Goal: Information Seeking & Learning: Learn about a topic

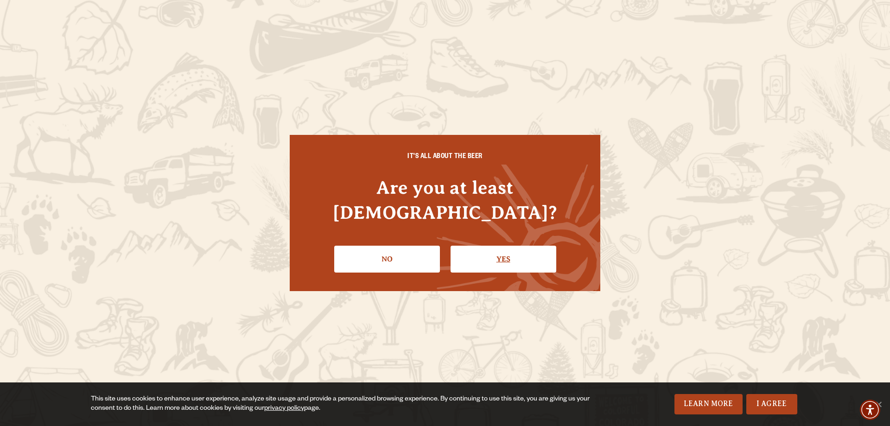
click at [456, 246] on link "Yes" at bounding box center [503, 259] width 106 height 27
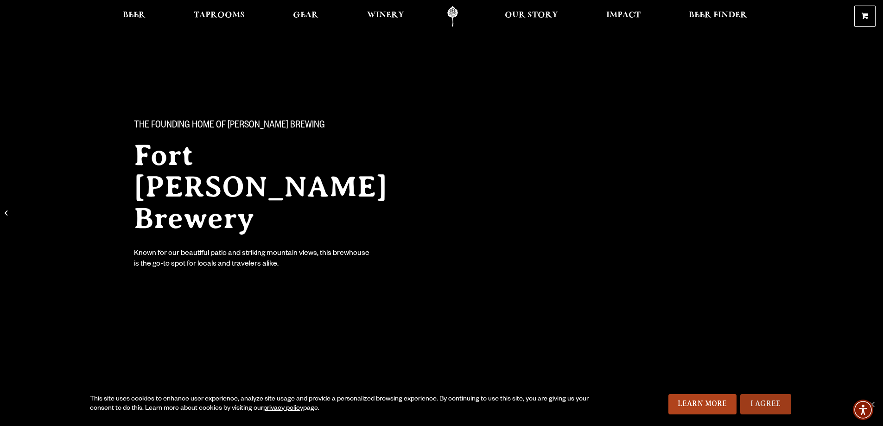
click at [765, 398] on link "I Agree" at bounding box center [765, 404] width 51 height 20
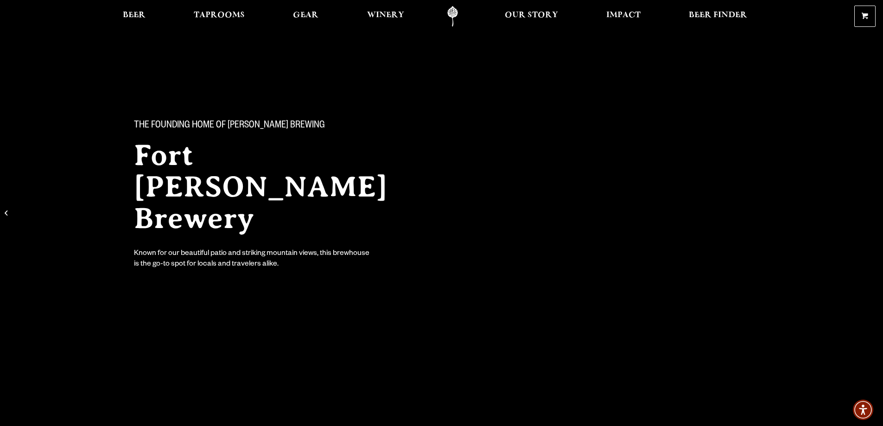
click at [450, 10] on link "Odell Home" at bounding box center [452, 16] width 35 height 21
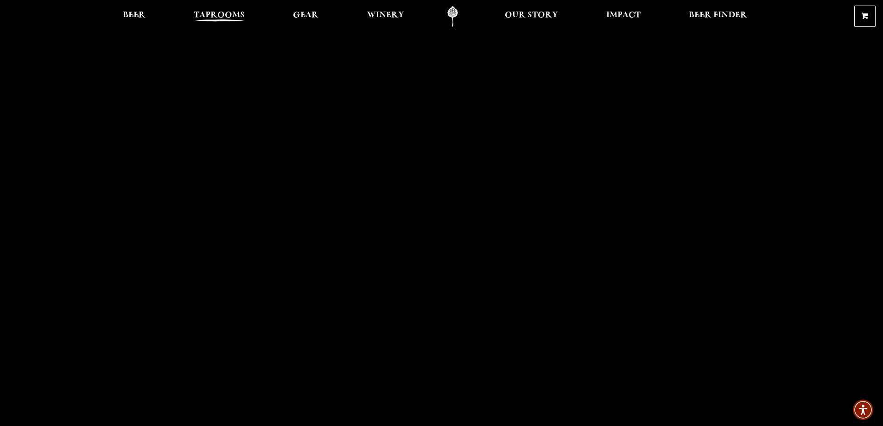
click at [211, 12] on span "Taprooms" at bounding box center [219, 15] width 51 height 7
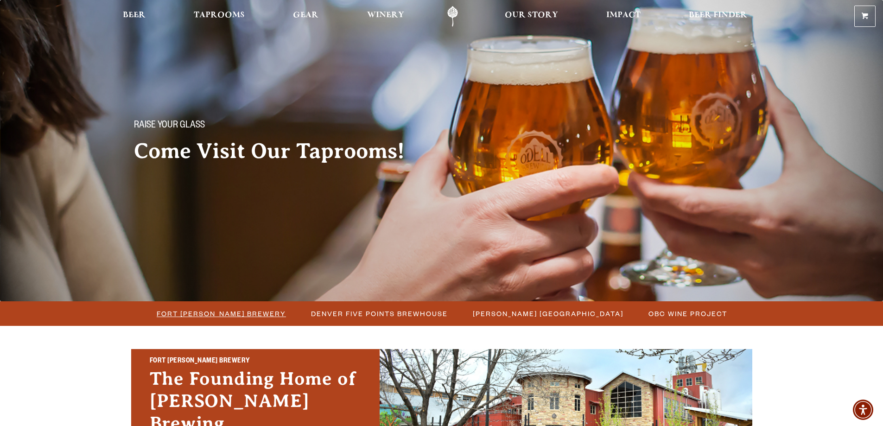
click at [230, 314] on span "Fort [PERSON_NAME] Brewery" at bounding box center [221, 313] width 129 height 13
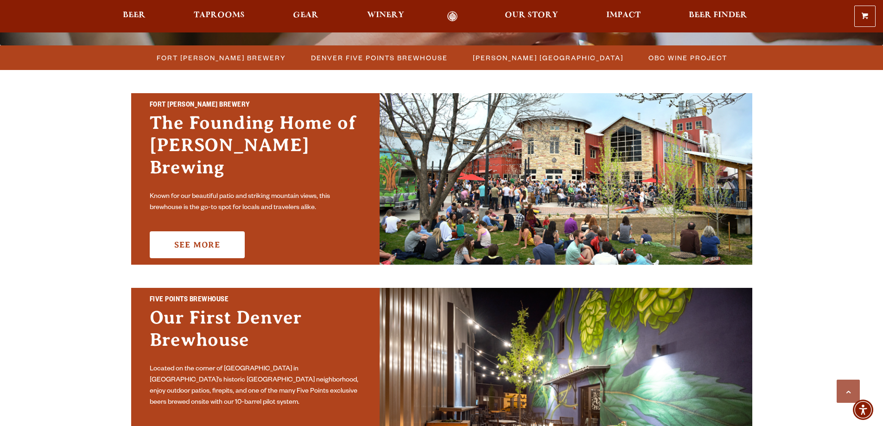
scroll to position [236, 0]
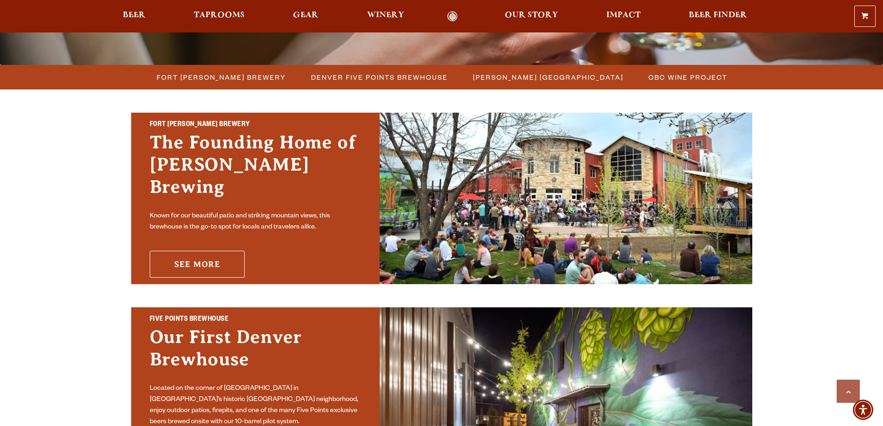
click at [191, 251] on link "See More" at bounding box center [197, 264] width 95 height 27
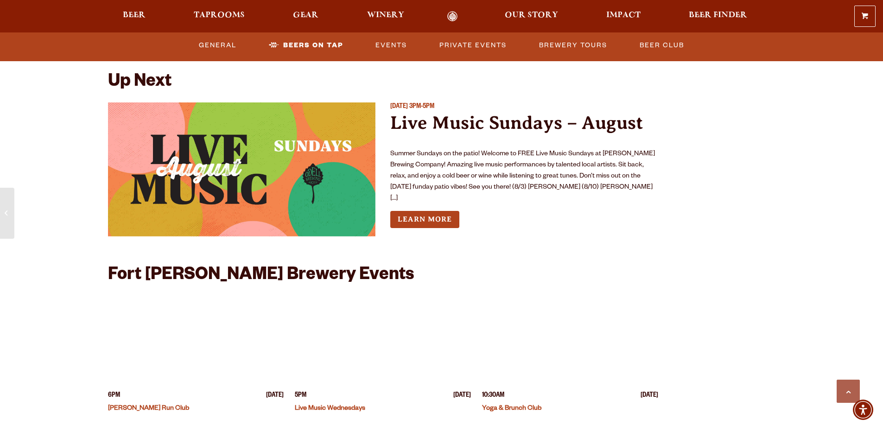
scroll to position [3477, 0]
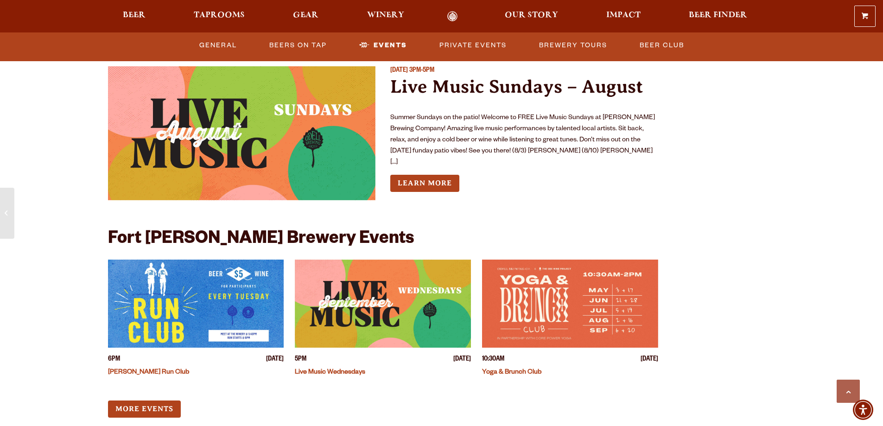
click at [379, 286] on img "View event details" at bounding box center [383, 303] width 176 height 88
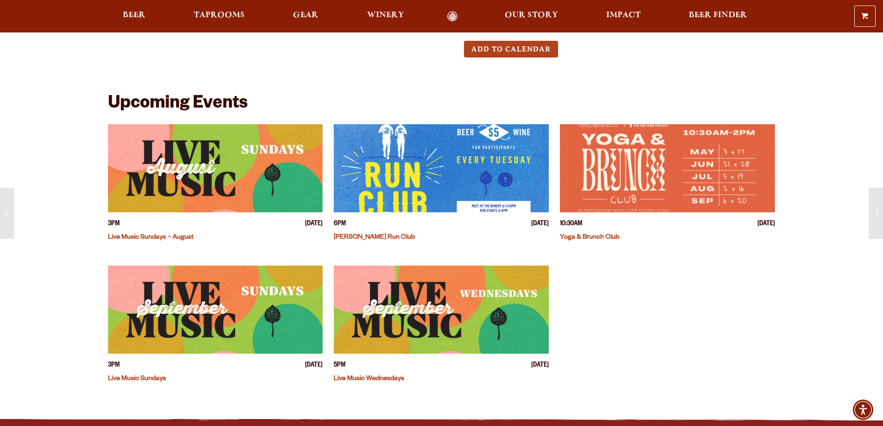
scroll to position [194, 0]
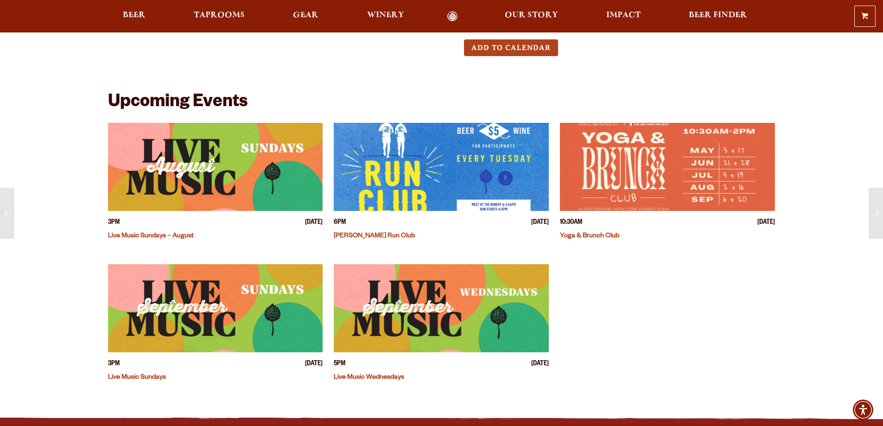
click at [412, 305] on img "View event details" at bounding box center [441, 308] width 215 height 88
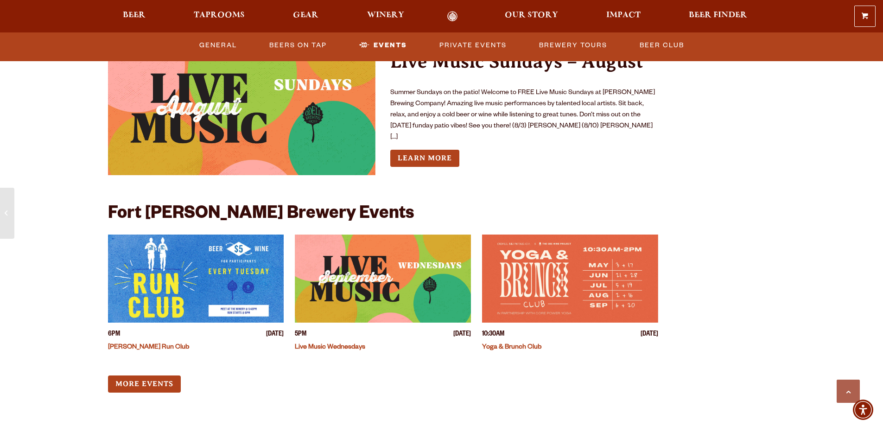
scroll to position [3511, 0]
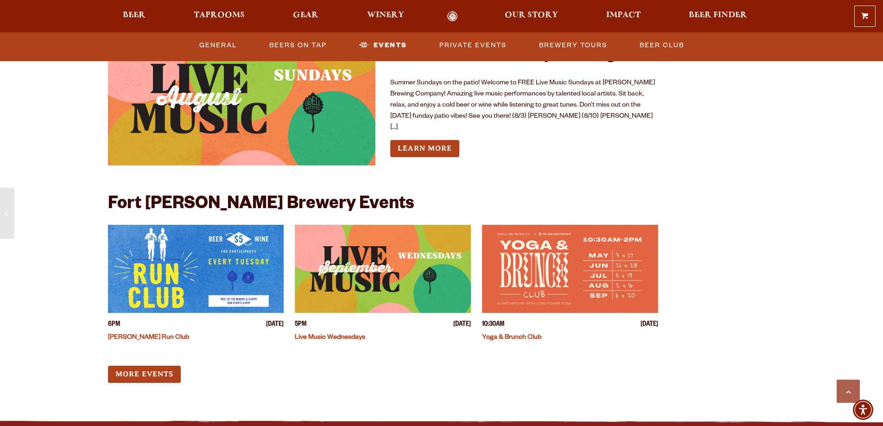
click at [380, 269] on img "View event details" at bounding box center [383, 269] width 176 height 88
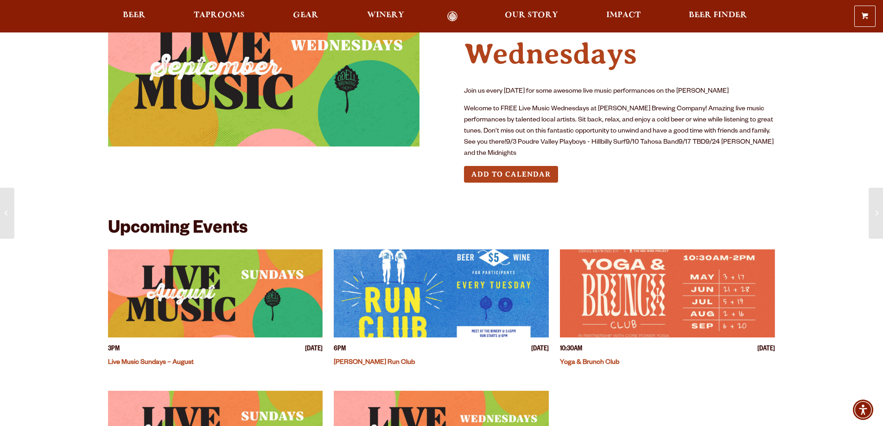
scroll to position [72, 0]
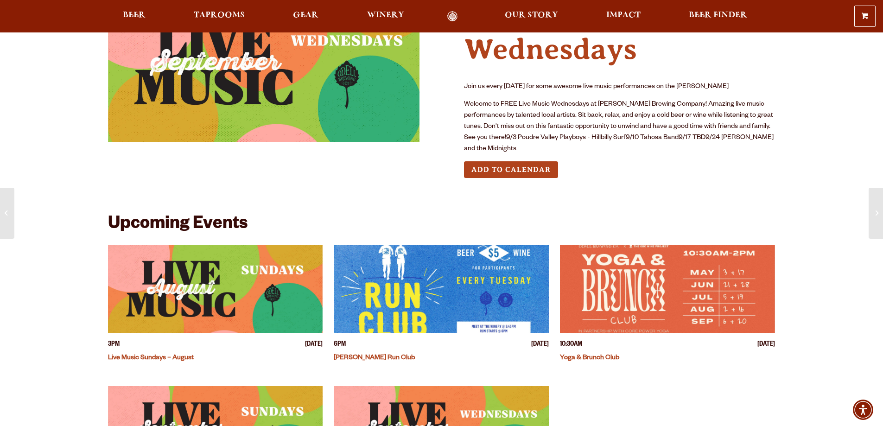
click at [291, 273] on img "View event details" at bounding box center [215, 289] width 215 height 88
